Goal: Task Accomplishment & Management: Complete application form

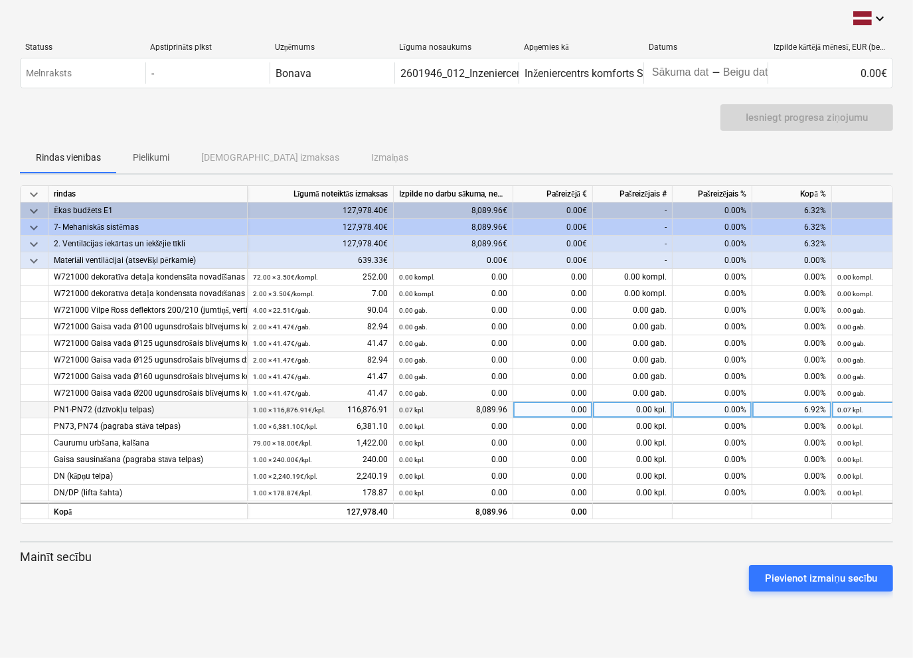
click at [544, 408] on div "0.00" at bounding box center [553, 410] width 80 height 17
click at [572, 406] on div "0.00" at bounding box center [553, 410] width 80 height 17
type input "5016.66"
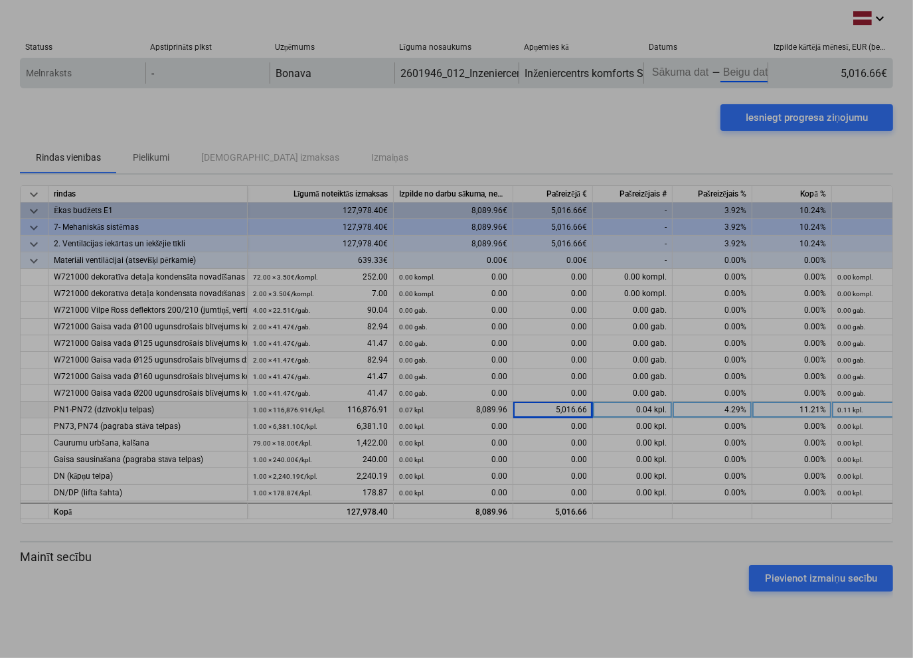
click at [725, 71] on body "keyboard_arrow_down Statuss Apstiprināts plkst Uzņēmums Līguma nosaukums Apņemi…" at bounding box center [456, 329] width 913 height 658
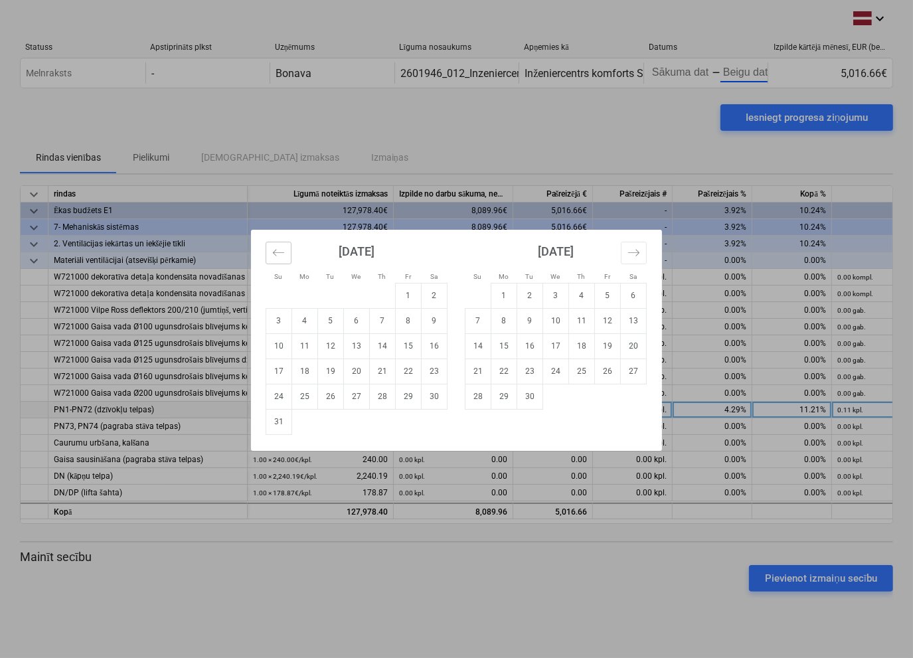
click at [276, 258] on icon "Move backward to switch to the previous month." at bounding box center [278, 252] width 13 height 13
click at [303, 394] on td "28" at bounding box center [305, 396] width 26 height 25
type input "[DATE]"
click at [739, 71] on div "Su Mo Tu We Th Fr Sa Su Mo Tu We Th Fr Sa [DATE] 1 2 3 4 5 6 7 8 9 10 11 12 13 …" at bounding box center [456, 329] width 913 height 658
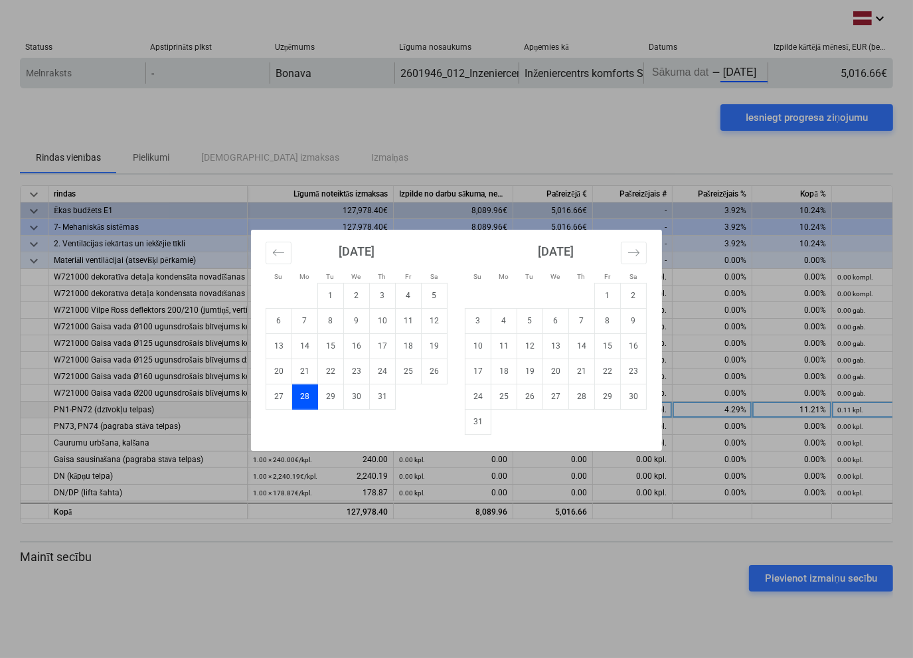
click at [735, 76] on body "keyboard_arrow_down Statuss Apstiprināts plkst Uzņēmums Līguma nosaukums Apņemi…" at bounding box center [456, 329] width 913 height 658
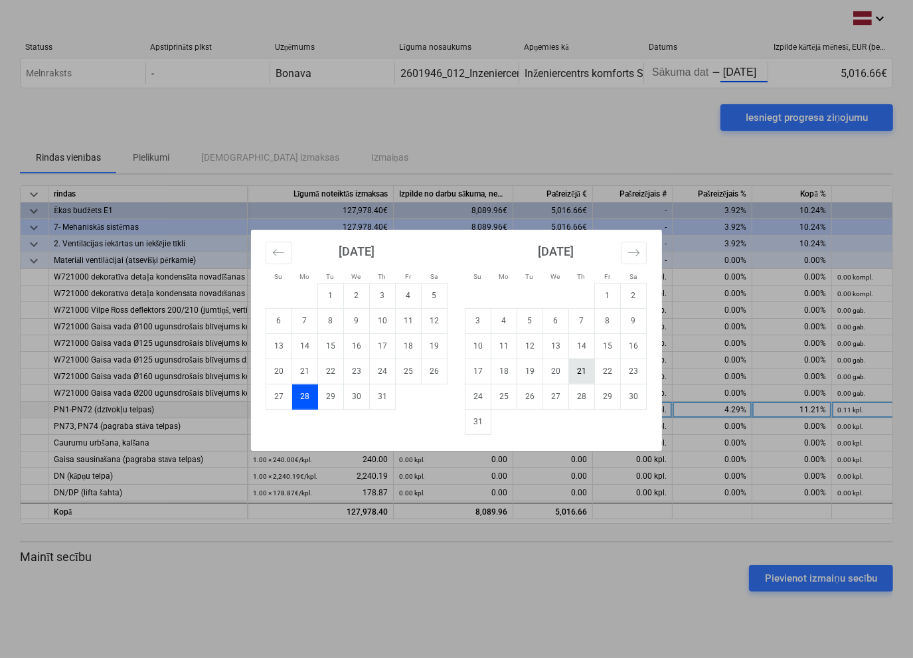
click at [586, 372] on td "21" at bounding box center [582, 370] width 26 height 25
type input "[DATE]"
click at [676, 72] on div "Su Mo Tu We Th Fr Sa Su Mo Tu We Th Fr Sa [DATE] 1 2 3 4 5 6 7 8 9 10 11 12 13 …" at bounding box center [456, 329] width 913 height 658
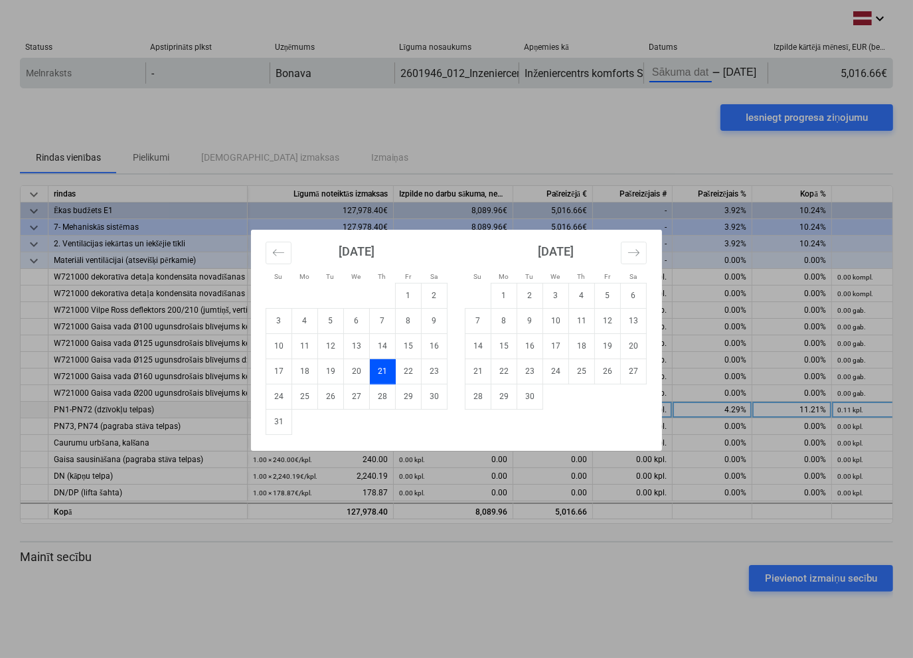
click at [671, 72] on body "keyboard_arrow_down Statuss Apstiprināts plkst Uzņēmums Līguma nosaukums Apņemi…" at bounding box center [456, 329] width 913 height 658
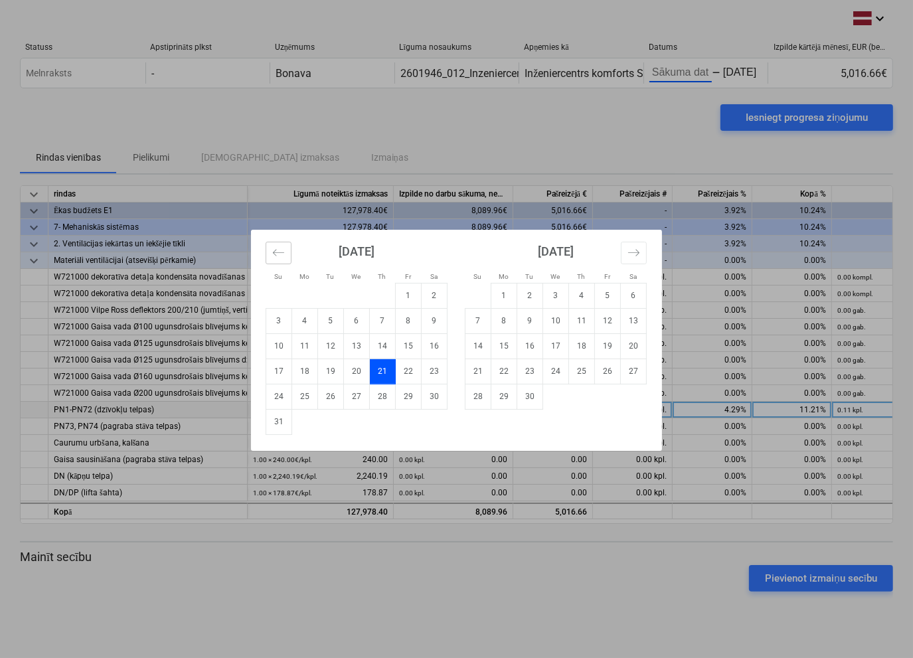
click at [282, 249] on icon "Move backward to switch to the previous month." at bounding box center [278, 252] width 13 height 13
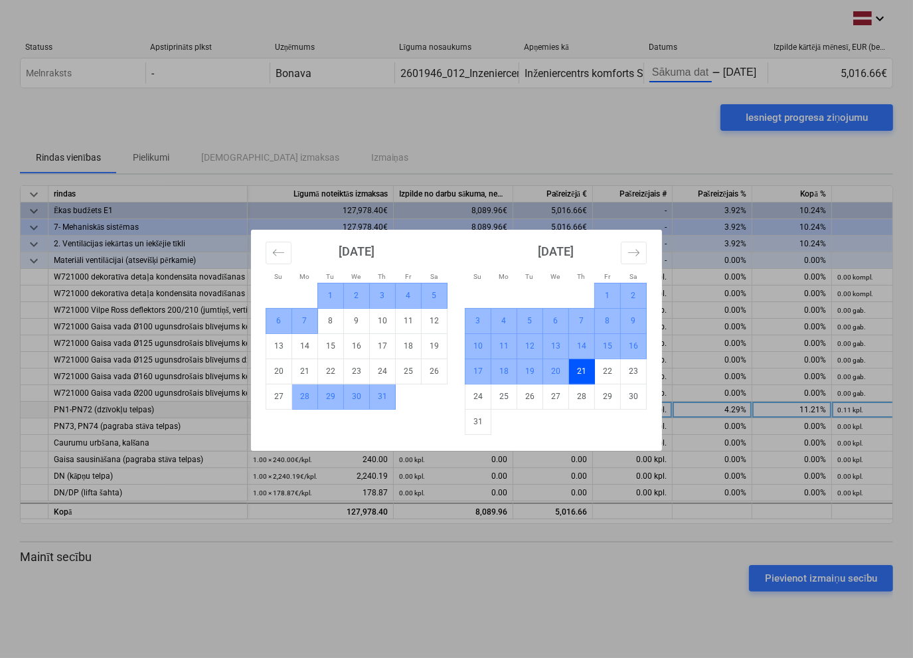
click at [304, 395] on td "28" at bounding box center [305, 396] width 26 height 25
type input "[DATE]"
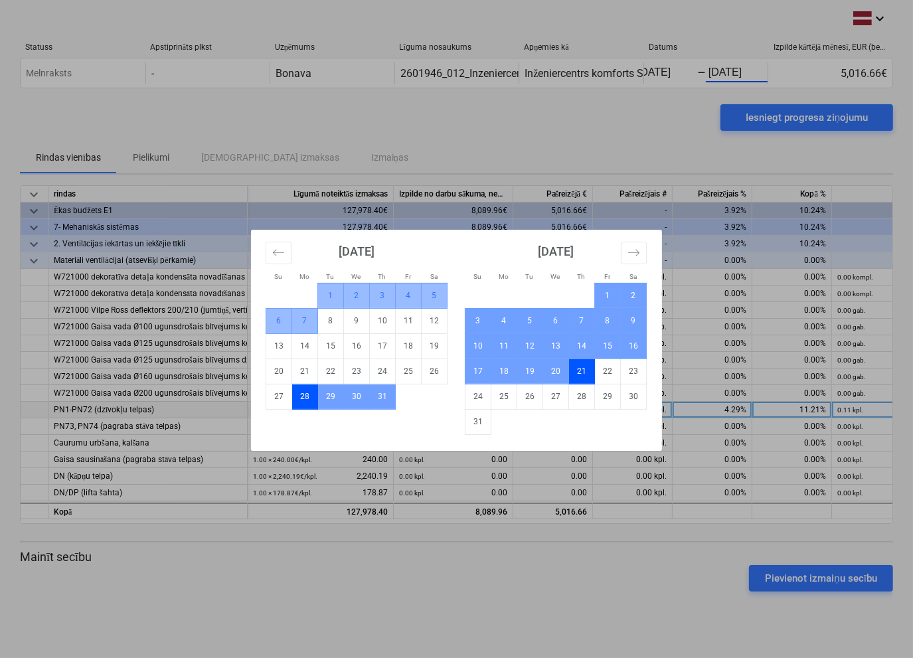
click at [615, 110] on div "Su Mo Tu We Th Fr Sa Su Mo Tu We Th Fr Sa [DATE] 1 2 3 4 5 6 7 8 9 10 11 12 13 …" at bounding box center [456, 329] width 913 height 658
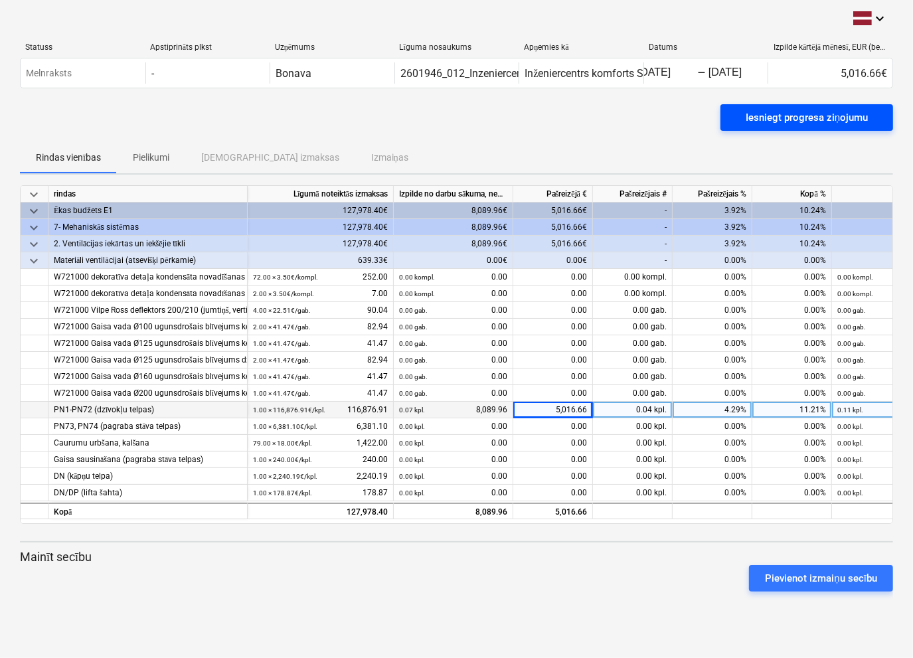
click at [796, 111] on div "Iesniegt progresa ziņojumu" at bounding box center [806, 117] width 122 height 17
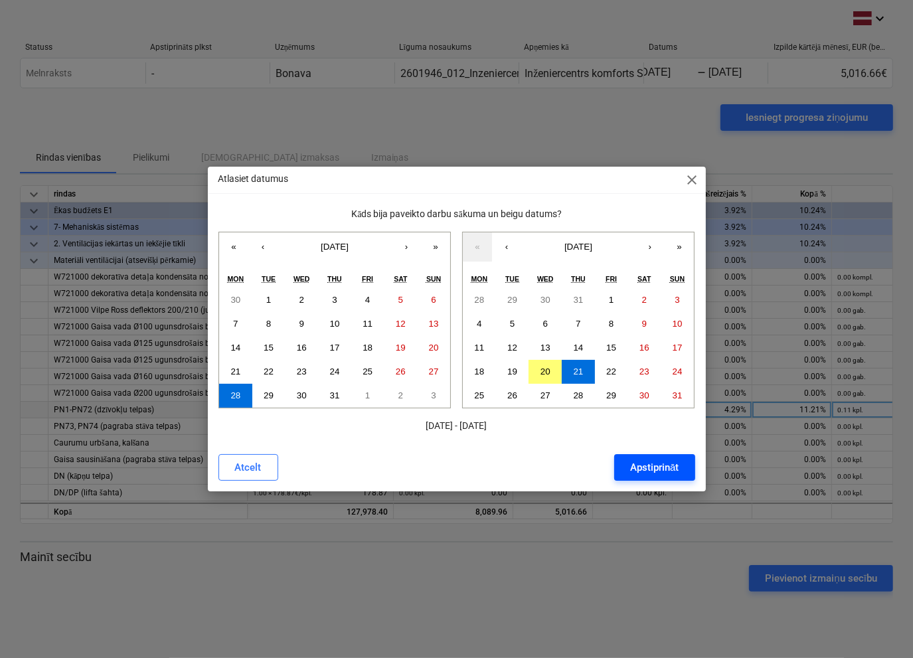
click at [645, 467] on div "Apstiprināt" at bounding box center [654, 467] width 48 height 17
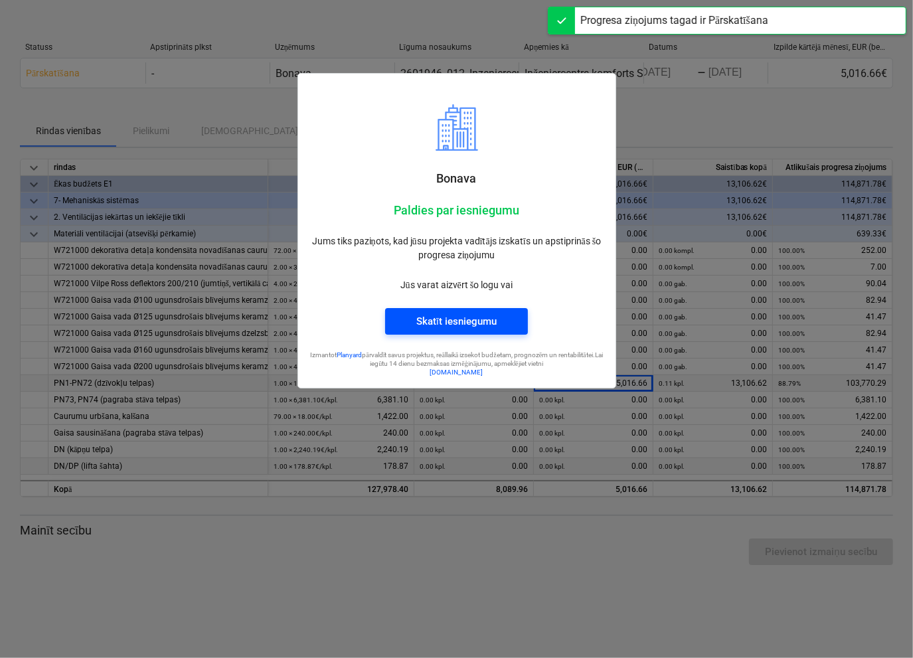
click at [446, 322] on div "Skatīt iesniegumu" at bounding box center [456, 321] width 80 height 17
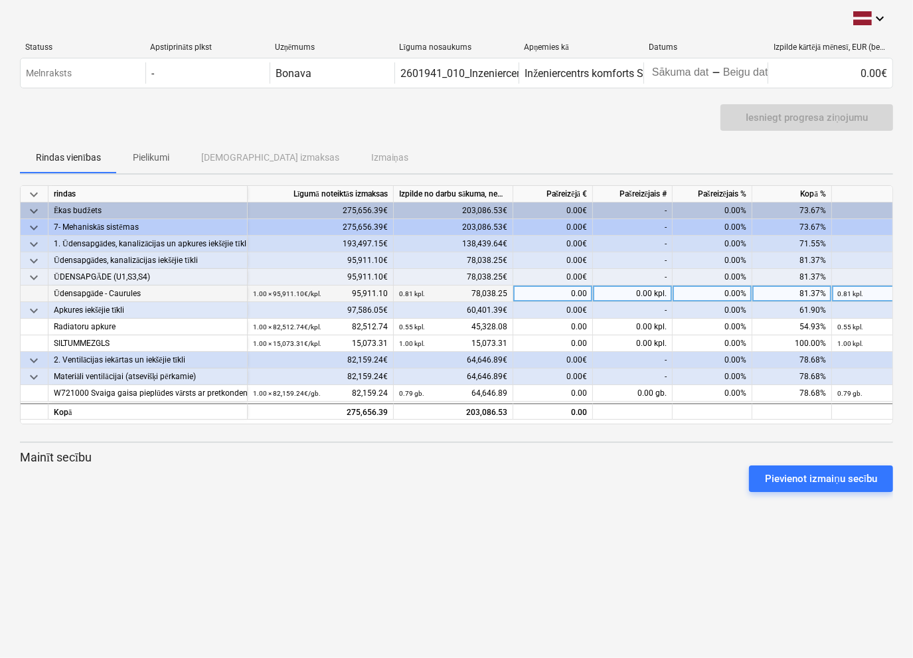
click at [555, 291] on div "0.00" at bounding box center [553, 293] width 80 height 17
click at [570, 287] on div "0.00" at bounding box center [553, 293] width 80 height 17
type input "8525.06"
